Goal: Transaction & Acquisition: Book appointment/travel/reservation

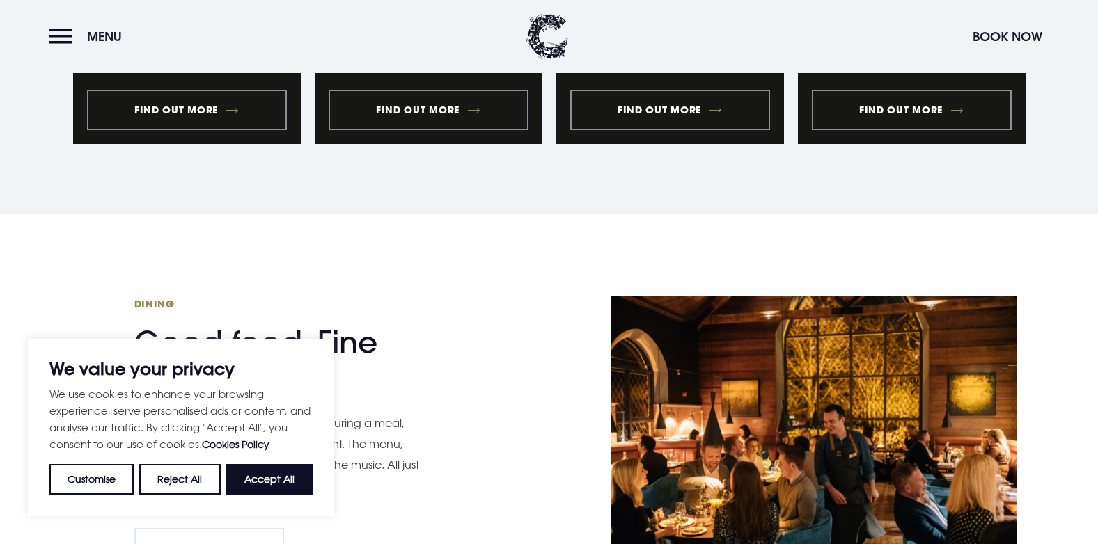
scroll to position [2018, 0]
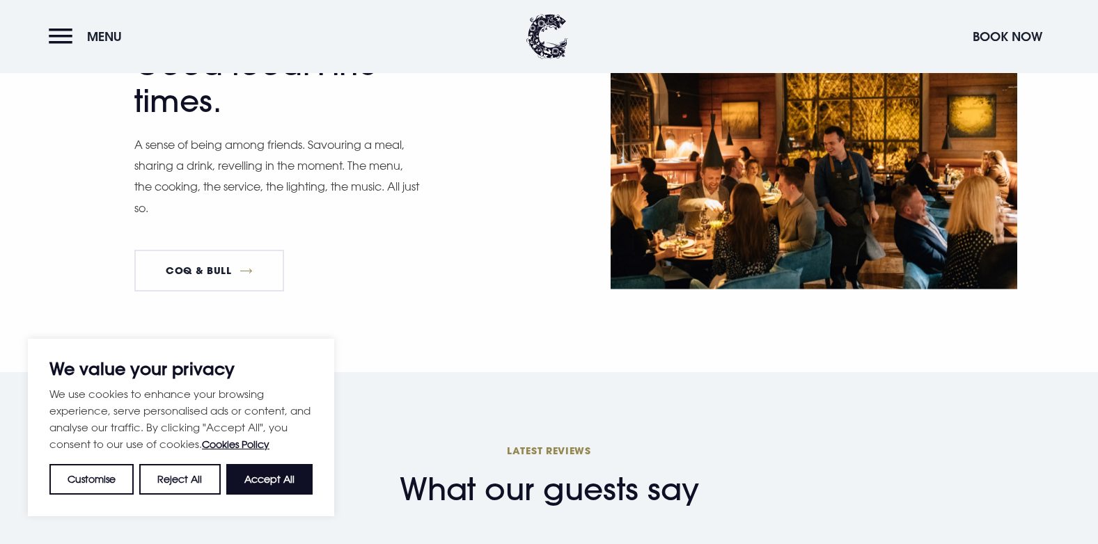
click at [261, 496] on div "We value your privacy We use cookies to enhance your browsing experience, serve…" at bounding box center [181, 427] width 306 height 177
click at [264, 487] on button "Accept All" at bounding box center [269, 479] width 86 height 31
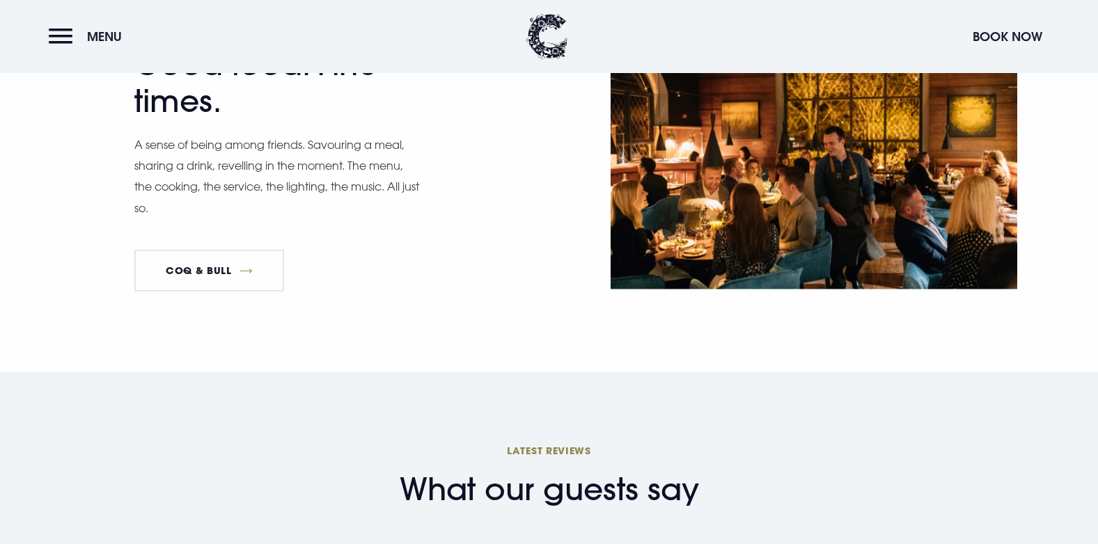
checkbox input "true"
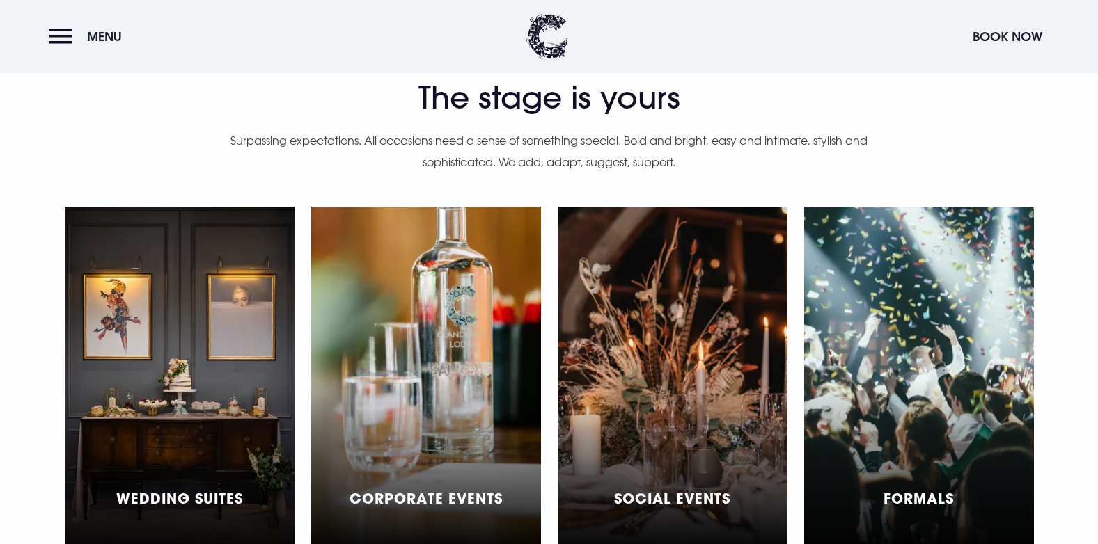
scroll to position [3758, 0]
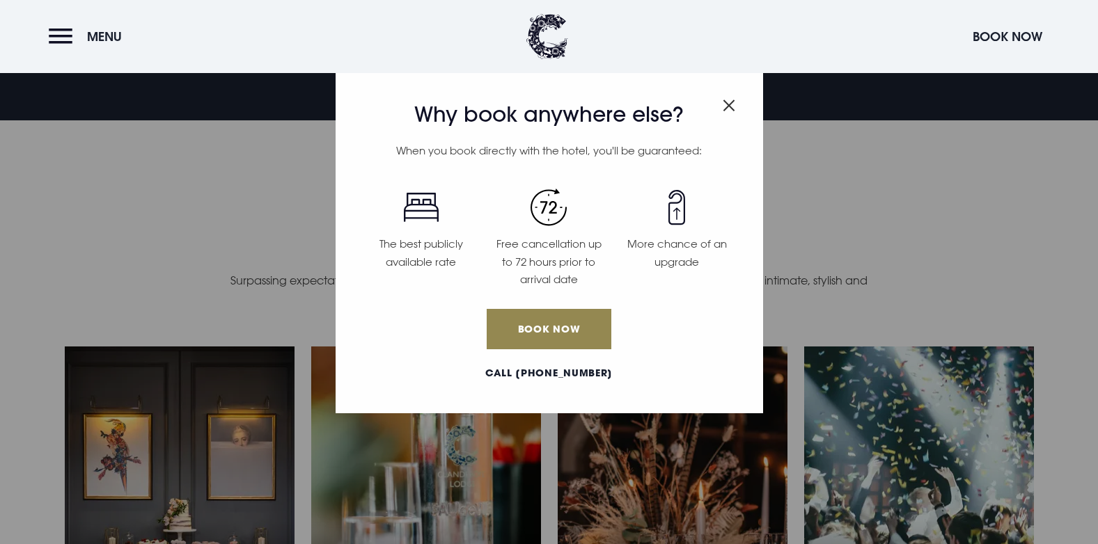
click at [729, 104] on img "Close modal" at bounding box center [728, 106] width 13 height 12
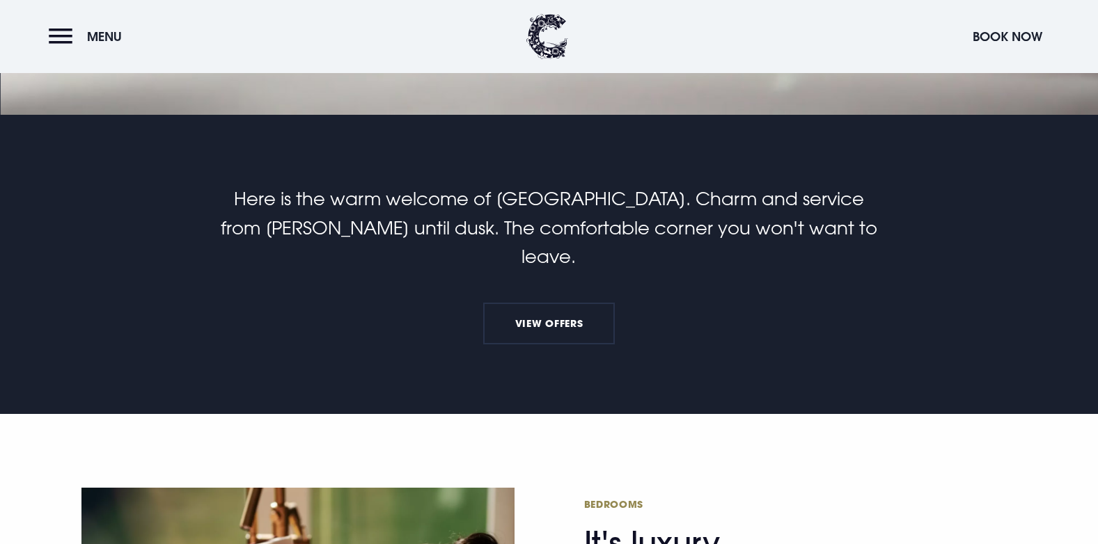
scroll to position [626, 0]
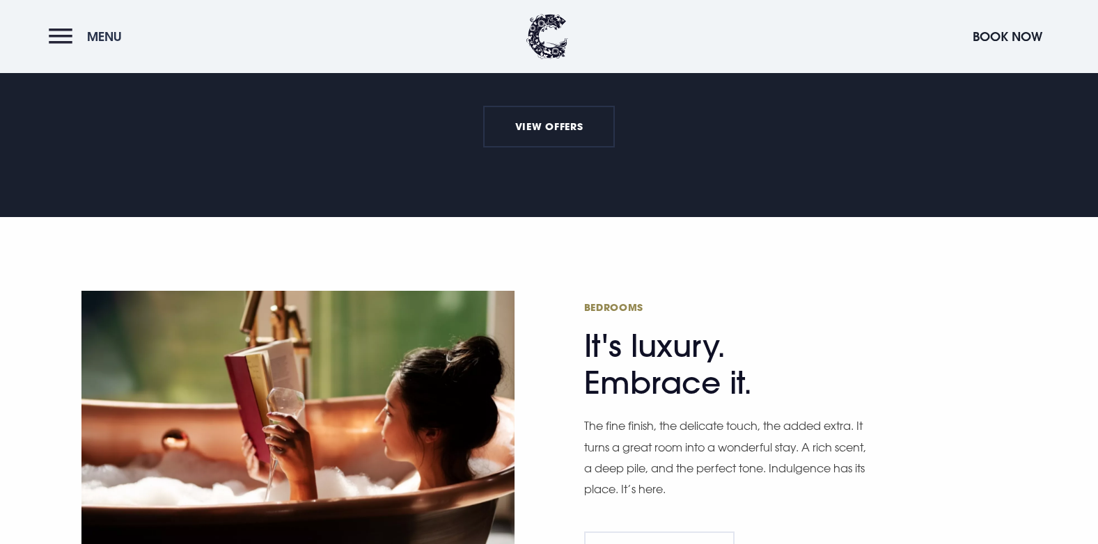
click at [71, 29] on button "Menu" at bounding box center [89, 37] width 80 height 30
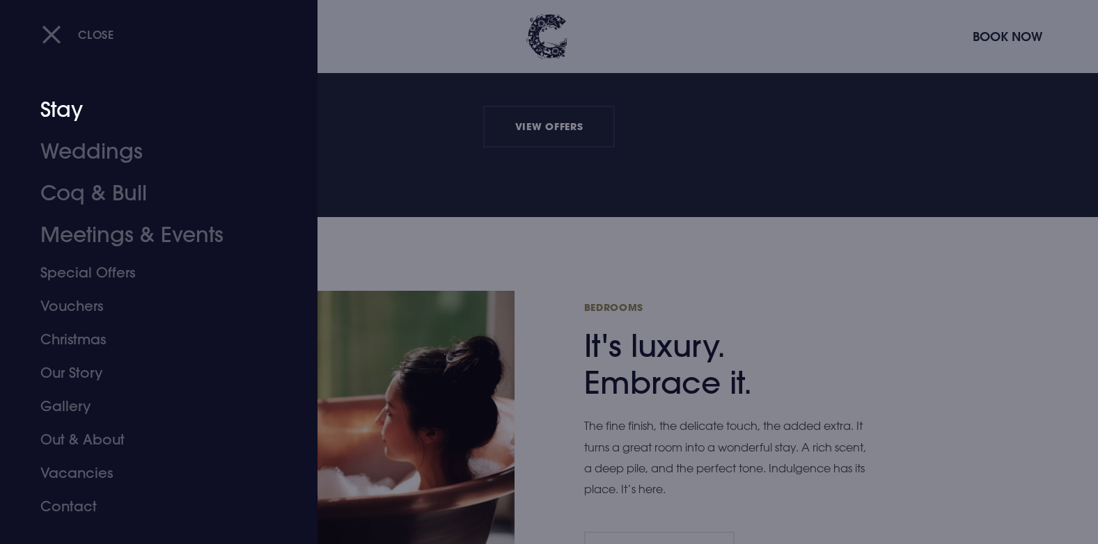
click at [72, 118] on link "Stay" at bounding box center [150, 110] width 220 height 42
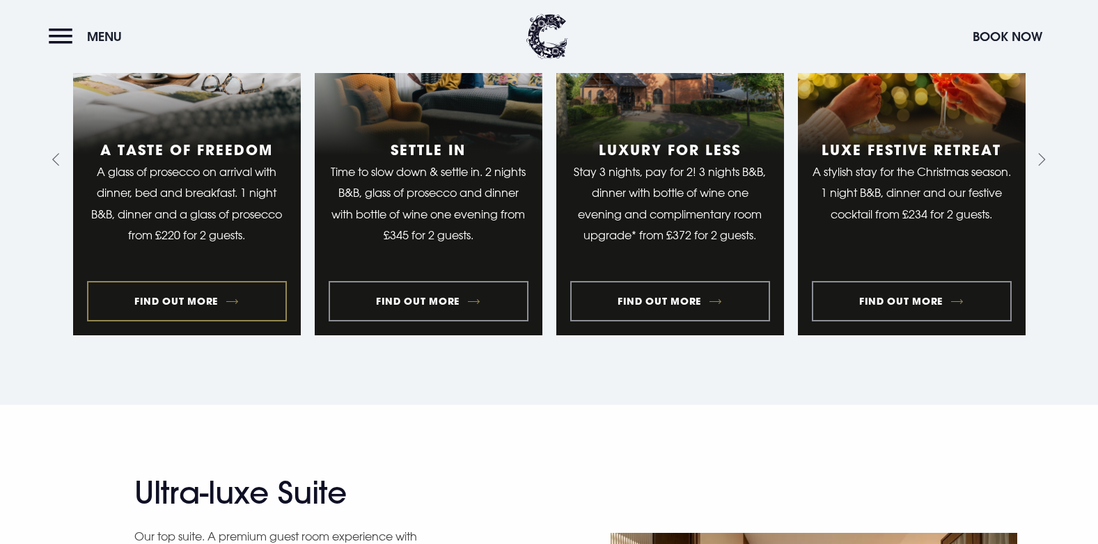
scroll to position [1253, 0]
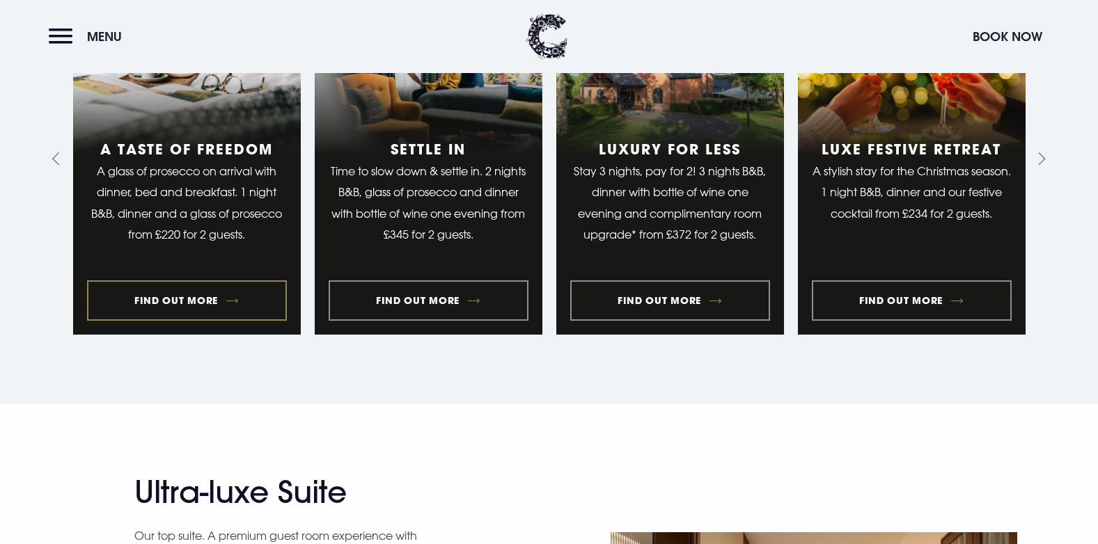
click at [209, 315] on link "1 of 10" at bounding box center [187, 158] width 228 height 351
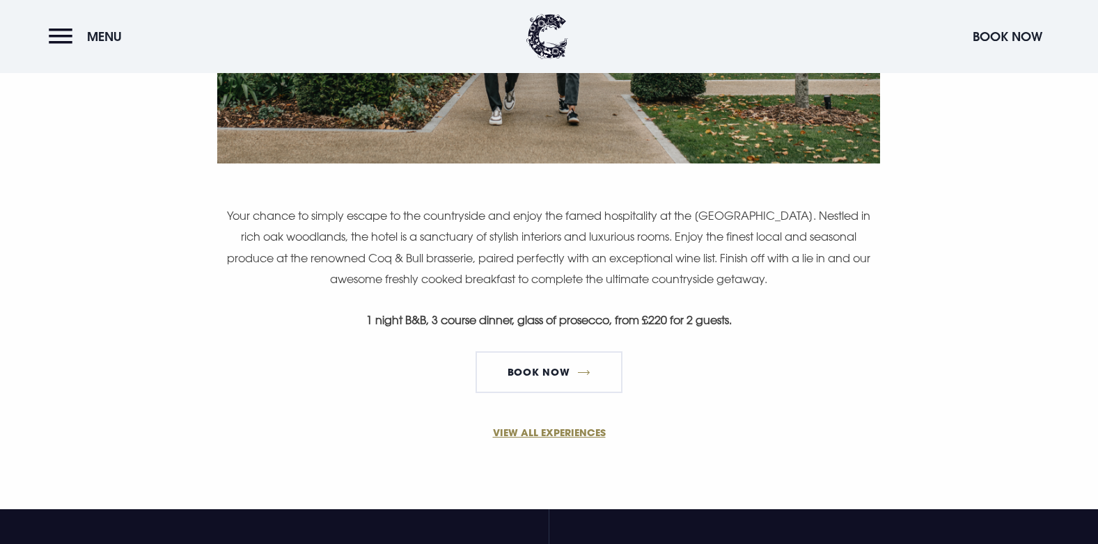
scroll to position [974, 0]
